Goal: Transaction & Acquisition: Book appointment/travel/reservation

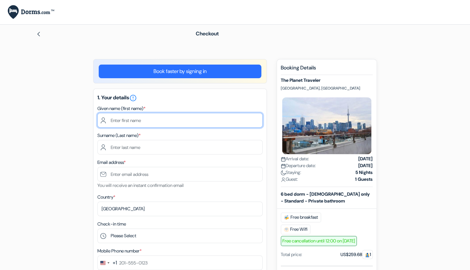
click at [178, 119] on input "text" at bounding box center [179, 120] width 165 height 15
type input "Willow"
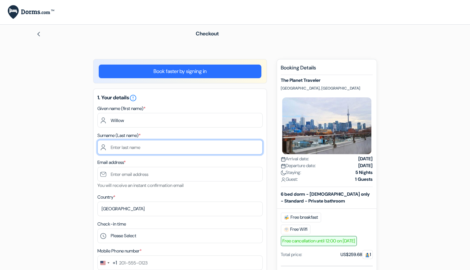
click at [136, 150] on input "text" at bounding box center [179, 147] width 165 height 15
type input "Gatewood"
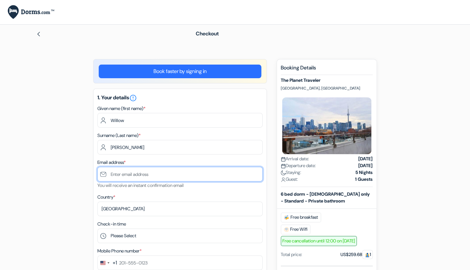
click at [111, 178] on input "text" at bounding box center [179, 174] width 165 height 15
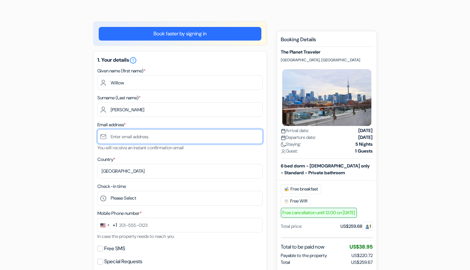
scroll to position [40, 0]
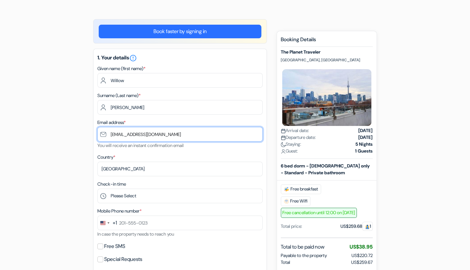
type input "[EMAIL_ADDRESS][DOMAIN_NAME]"
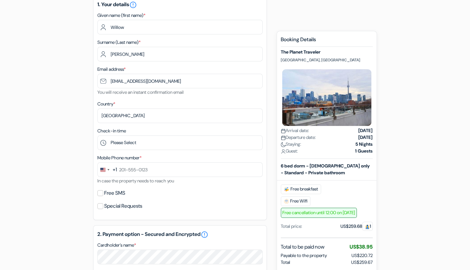
scroll to position [117, 0]
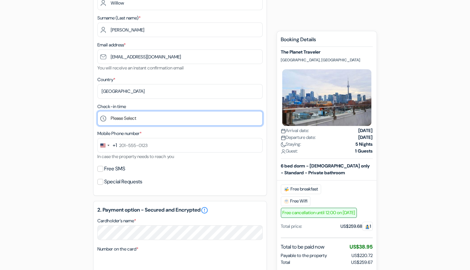
click at [97, 111] on select "Please Select 1:00 2:00 3:00 4:00 5:00 6:00 7:00 8:00 9:00 10:00 11:00 12:00 13…" at bounding box center [179, 118] width 165 height 15
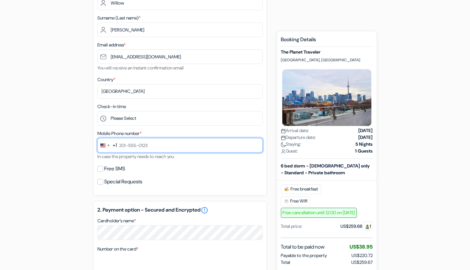
click at [168, 145] on input "text" at bounding box center [179, 145] width 165 height 15
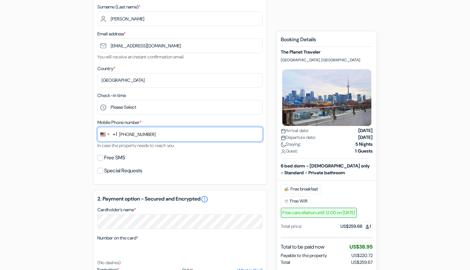
scroll to position [136, 0]
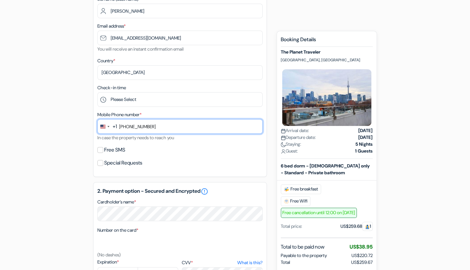
type input "434-709-5403"
click at [98, 150] on input "Free SMS" at bounding box center [100, 150] width 6 height 6
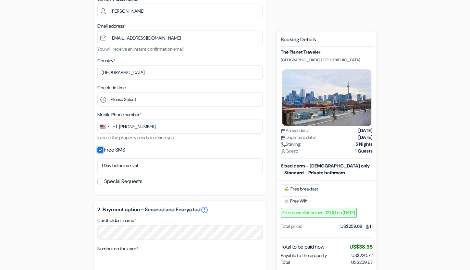
click at [100, 151] on input "Free SMS" at bounding box center [100, 150] width 6 height 6
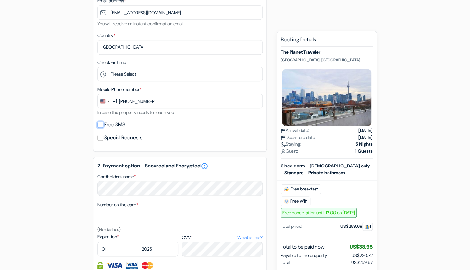
scroll to position [167, 0]
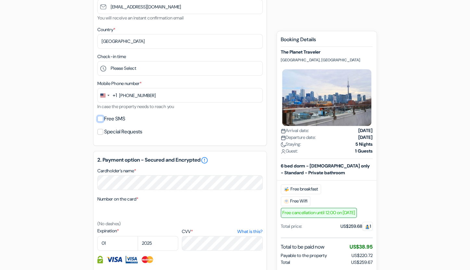
click at [99, 119] on input "Free SMS" at bounding box center [100, 119] width 6 height 6
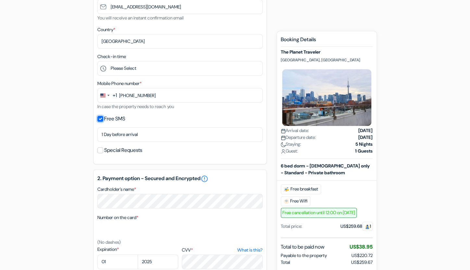
click at [98, 118] on input "Free SMS" at bounding box center [100, 119] width 6 height 6
checkbox input "false"
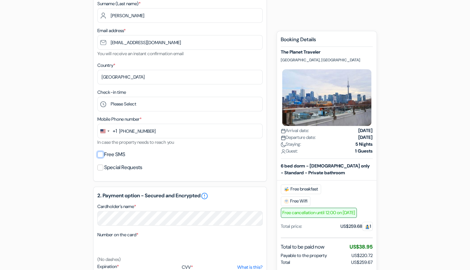
scroll to position [131, 0]
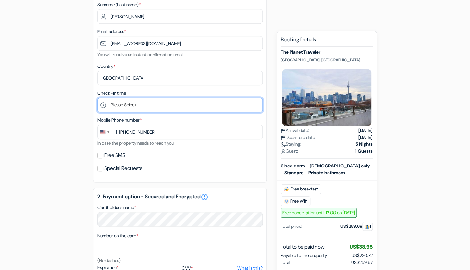
click at [97, 98] on select "Please Select 1:00 2:00 3:00 4:00 5:00 6:00 7:00 8:00 9:00 10:00 11:00 12:00 13…" at bounding box center [179, 105] width 165 height 15
click option "19:00" at bounding box center [0, 0] width 0 height 0
click at [97, 98] on select "Please Select 1:00 2:00 3:00 4:00 5:00 6:00 7:00 8:00 9:00 10:00 11:00 12:00 13…" at bounding box center [179, 105] width 165 height 15
select select "20"
click option "20:00" at bounding box center [0, 0] width 0 height 0
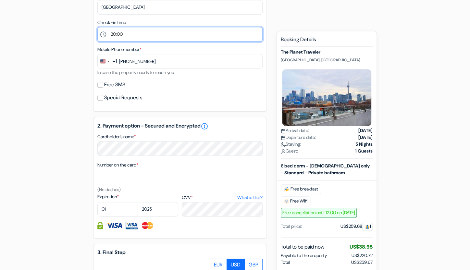
scroll to position [207, 0]
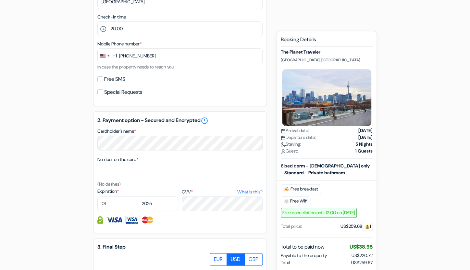
click at [76, 169] on div "add_box The Planet Traveler 357 College st, Toronto, Canada Property Details X …" at bounding box center [235, 117] width 428 height 531
click at [71, 171] on div "add_box The Planet Traveler 357 College st, Toronto, Canada Property Details X …" at bounding box center [235, 117] width 428 height 531
click at [97, 196] on select "01 02 03 04 05 06 07 08 09 10 11 12" at bounding box center [117, 203] width 41 height 15
select select "08"
click option "08" at bounding box center [0, 0] width 0 height 0
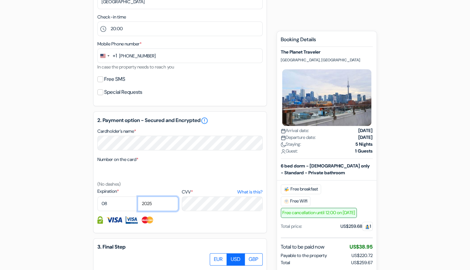
click at [137, 196] on select "2025 2026 2027 2028 2029 2030 2031 2032 2033 2034 2035 2036 2037 2038 2039 2040…" at bounding box center [157, 203] width 41 height 15
select select "2029"
click option "2029" at bounding box center [0, 0] width 0 height 0
click at [75, 208] on div "add_box The Planet Traveler 357 College st, Toronto, Canada Property Details X …" at bounding box center [235, 117] width 428 height 531
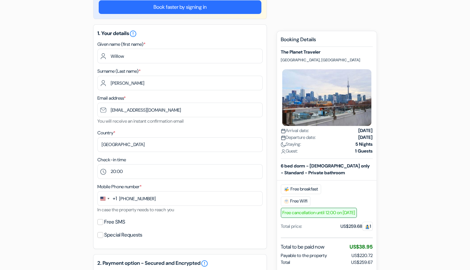
scroll to position [64, 0]
click at [100, 237] on input "Special Requests" at bounding box center [100, 235] width 6 height 6
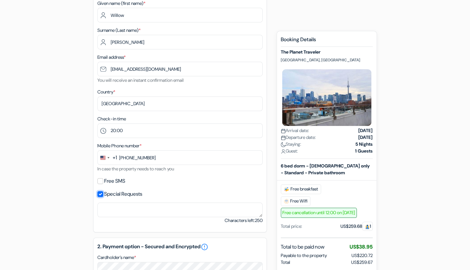
scroll to position [106, 0]
click at [101, 193] on input "Special Requests" at bounding box center [100, 193] width 6 height 6
checkbox input "false"
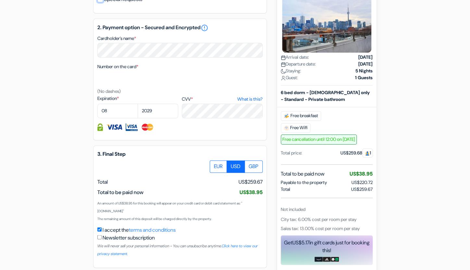
scroll to position [327, 0]
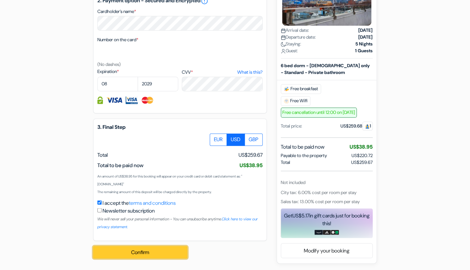
click at [124, 253] on button "Confirm Loading..." at bounding box center [140, 252] width 94 height 12
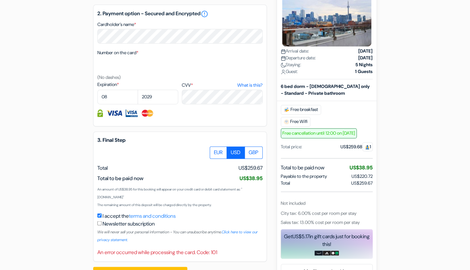
scroll to position [306, 0]
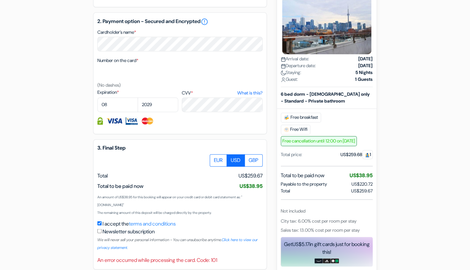
click at [75, 82] on div "add_box The Planet Traveler 357 College st, Toronto, Canada Property Details X …" at bounding box center [235, 22] width 428 height 539
select select "05"
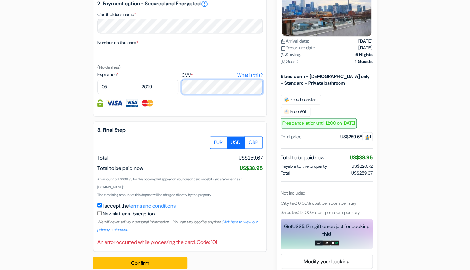
scroll to position [335, 0]
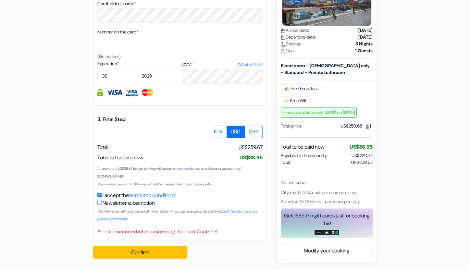
click at [196, 126] on div at bounding box center [179, 131] width 165 height 12
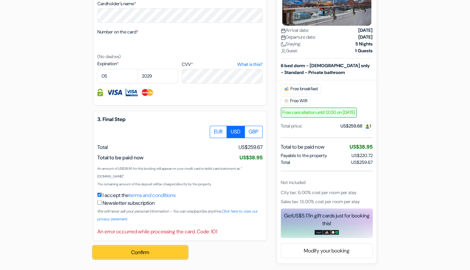
click at [159, 249] on button "Confirm Loading..." at bounding box center [140, 252] width 94 height 12
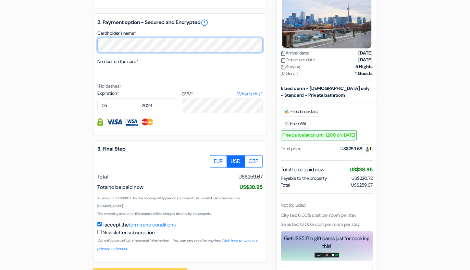
scroll to position [328, 0]
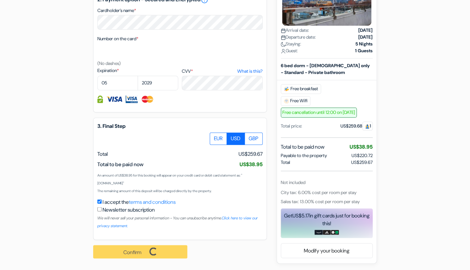
click at [148, 254] on div "Confirm Loading... Processing request ..." at bounding box center [143, 252] width 101 height 24
click at [189, 214] on div "Newsletter subscription We will never sell your personal information - You can …" at bounding box center [179, 217] width 165 height 23
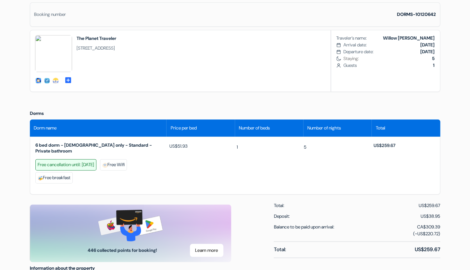
scroll to position [185, 0]
